Goal: Register for event/course

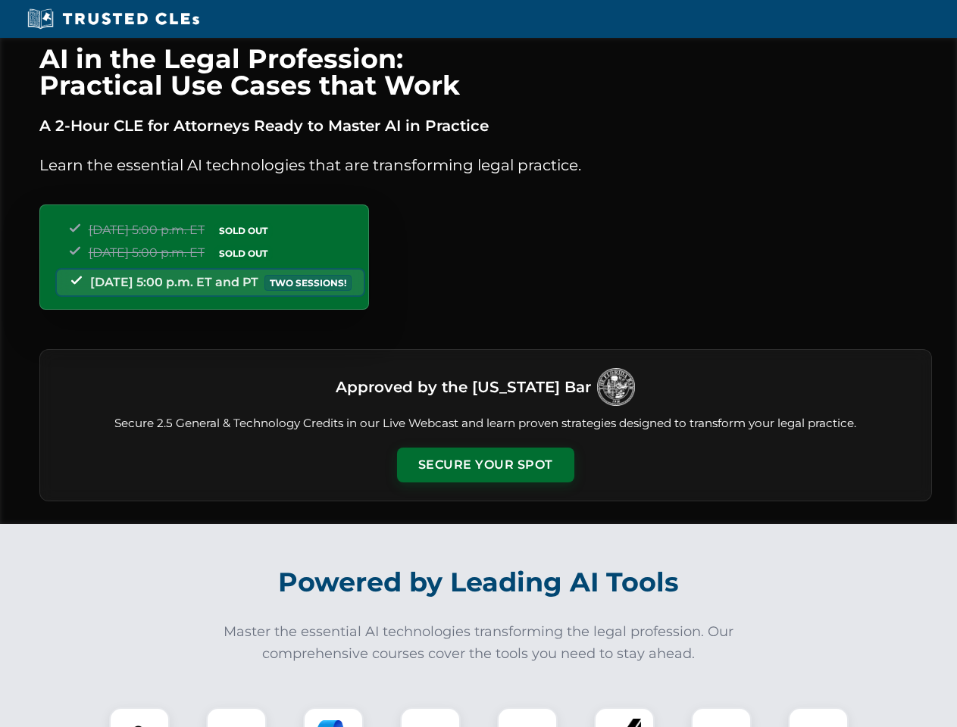
click at [485, 465] on button "Secure Your Spot" at bounding box center [485, 465] width 177 height 35
click at [139, 717] on img at bounding box center [139, 738] width 44 height 44
